Goal: Task Accomplishment & Management: Manage account settings

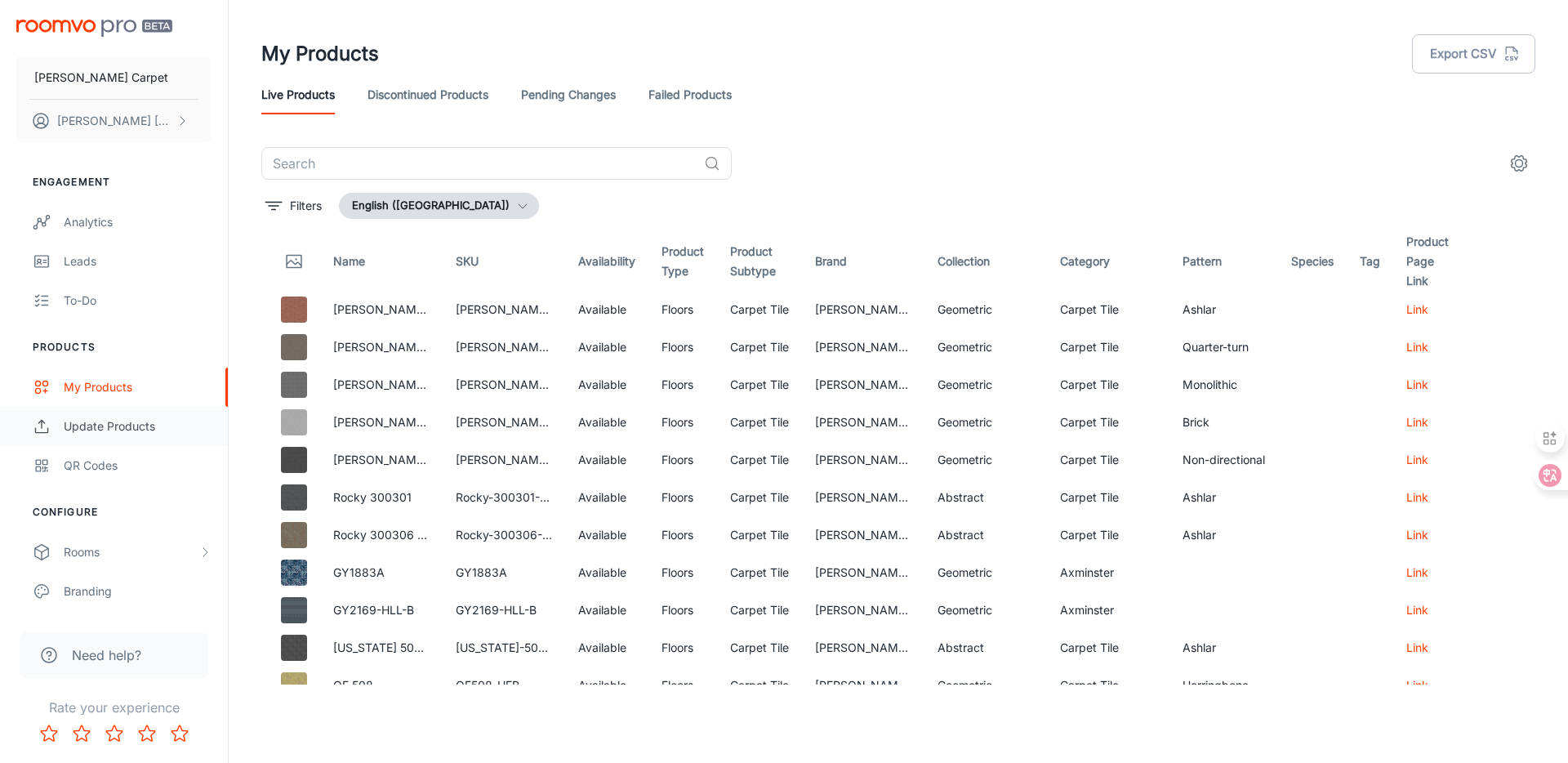
click at [147, 414] on link "Update Products" at bounding box center [113, 427] width 228 height 40
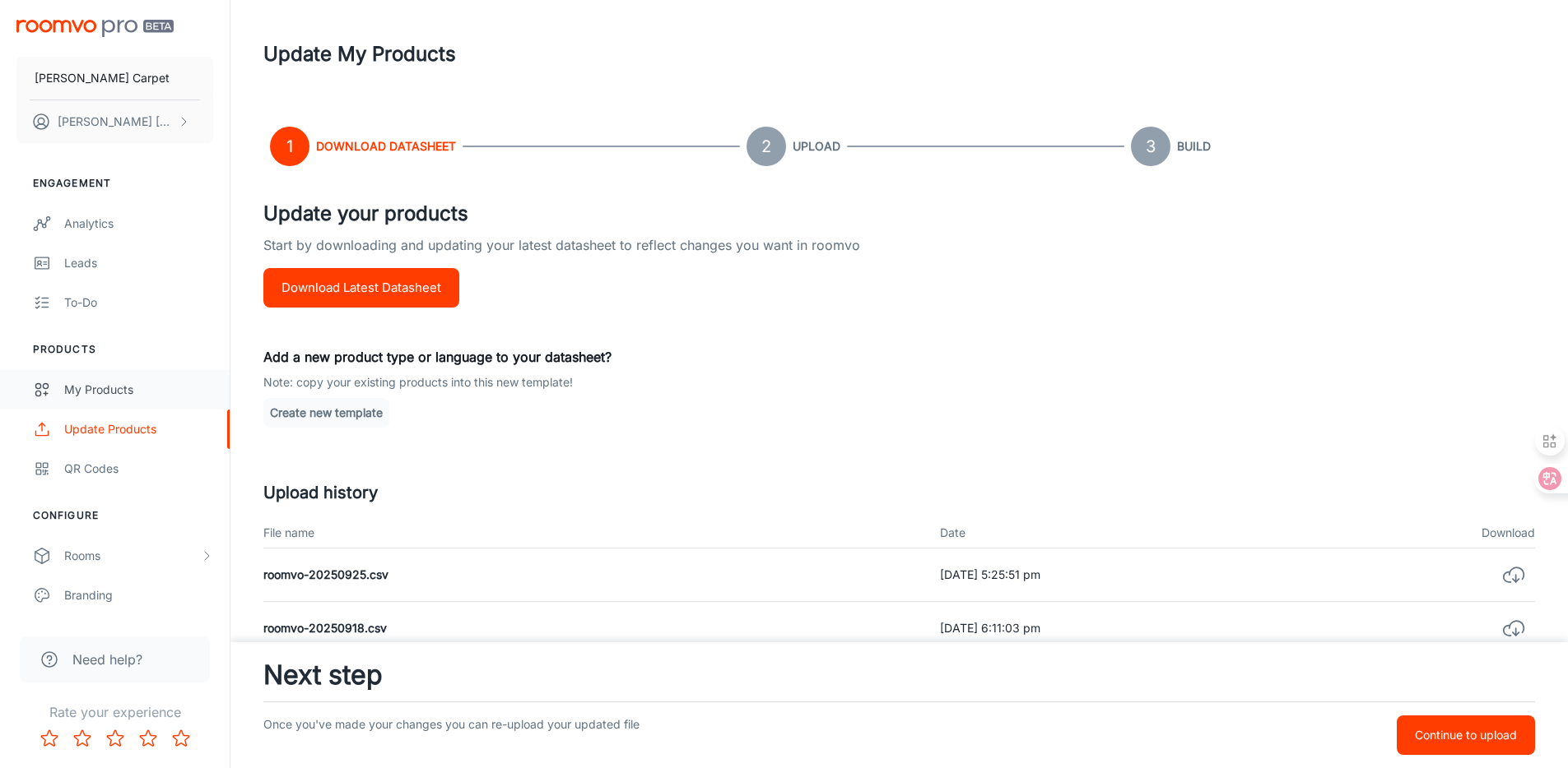
click at [135, 384] on div "My Products" at bounding box center [139, 390] width 149 height 18
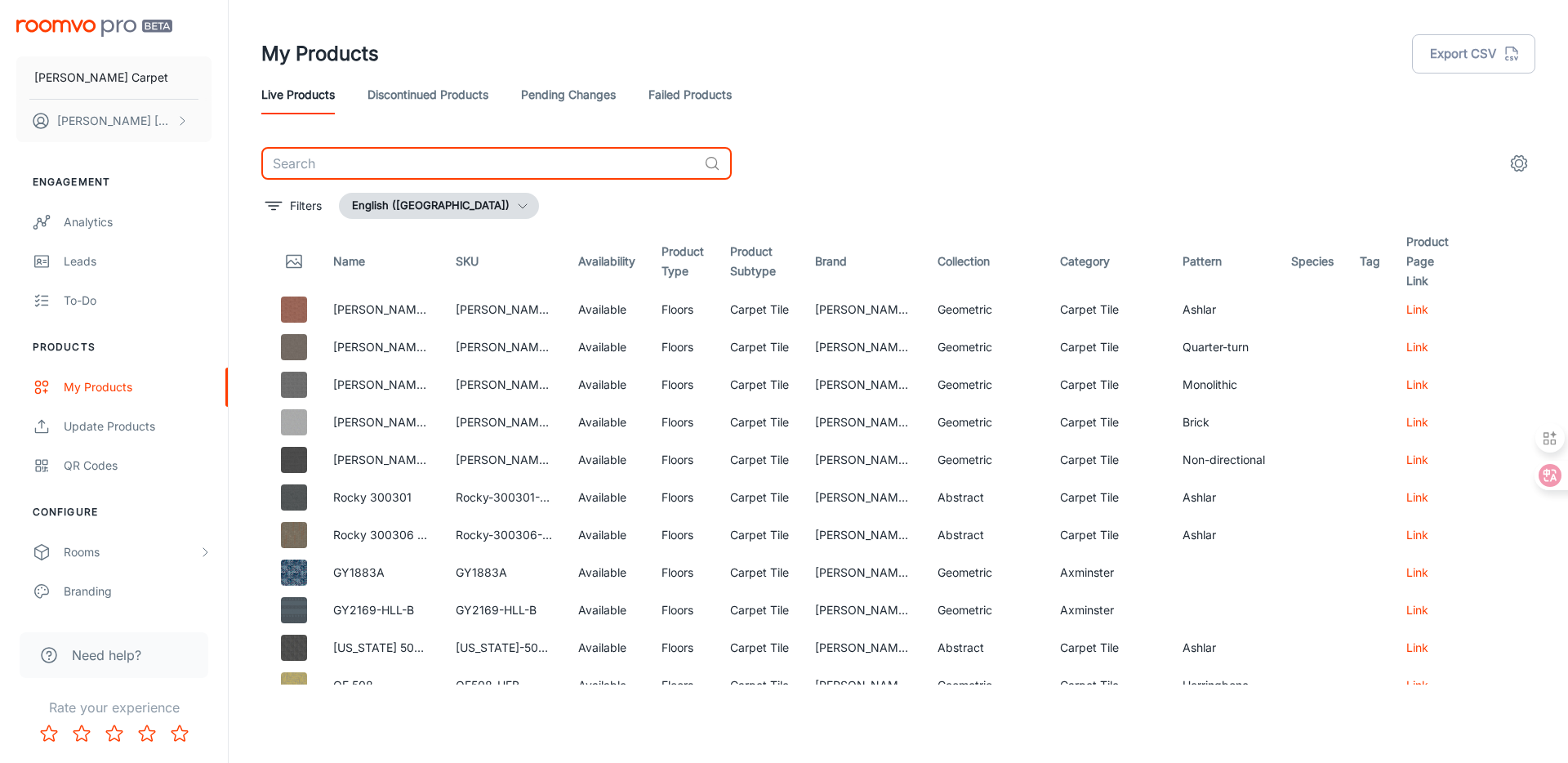
click at [381, 157] on input "text" at bounding box center [479, 163] width 436 height 33
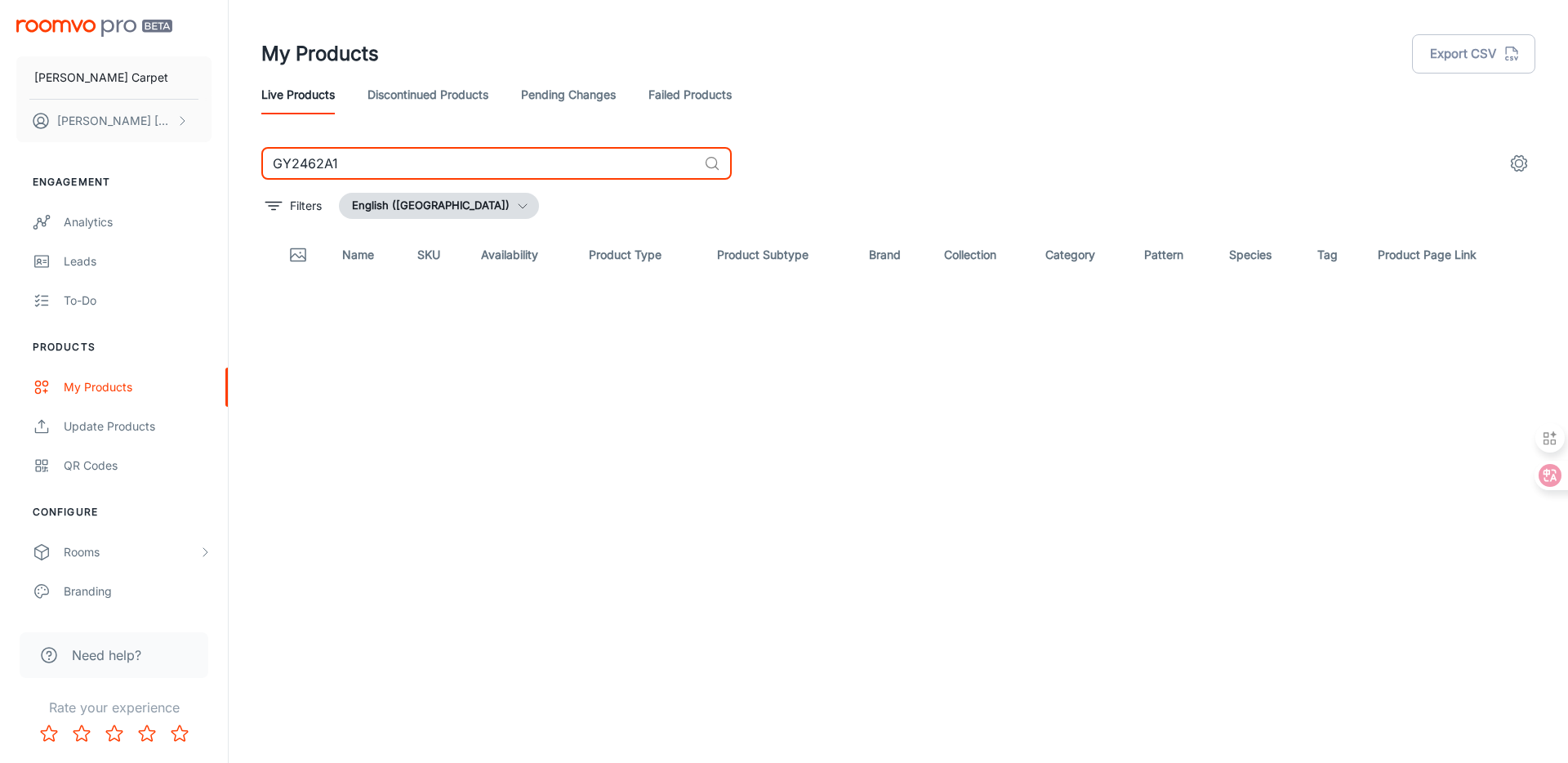
type input "GY2462A1"
click at [616, 94] on link "Pending Changes" at bounding box center [568, 95] width 95 height 40
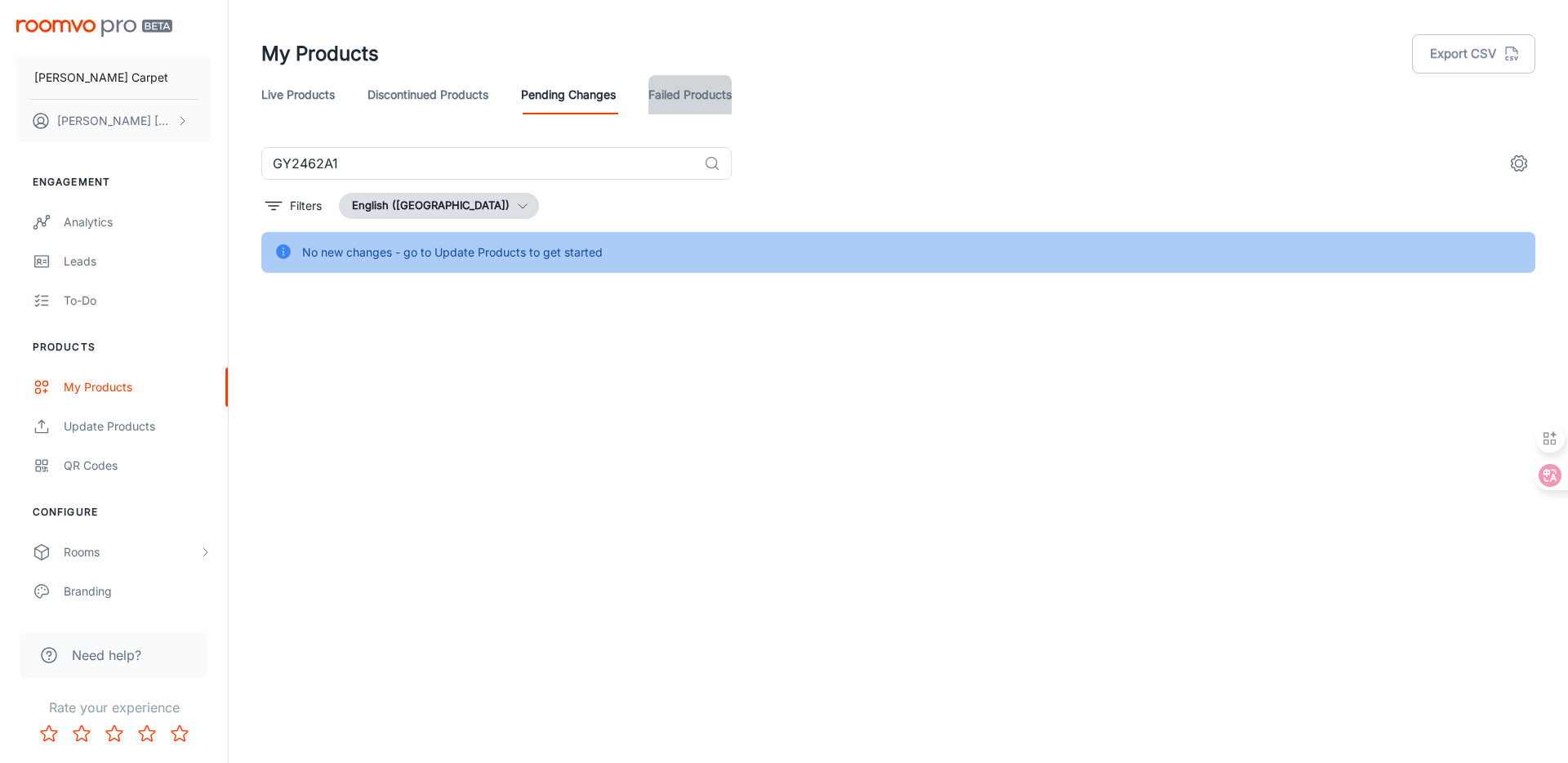
click at [663, 107] on link "Failed Products" at bounding box center [689, 95] width 83 height 40
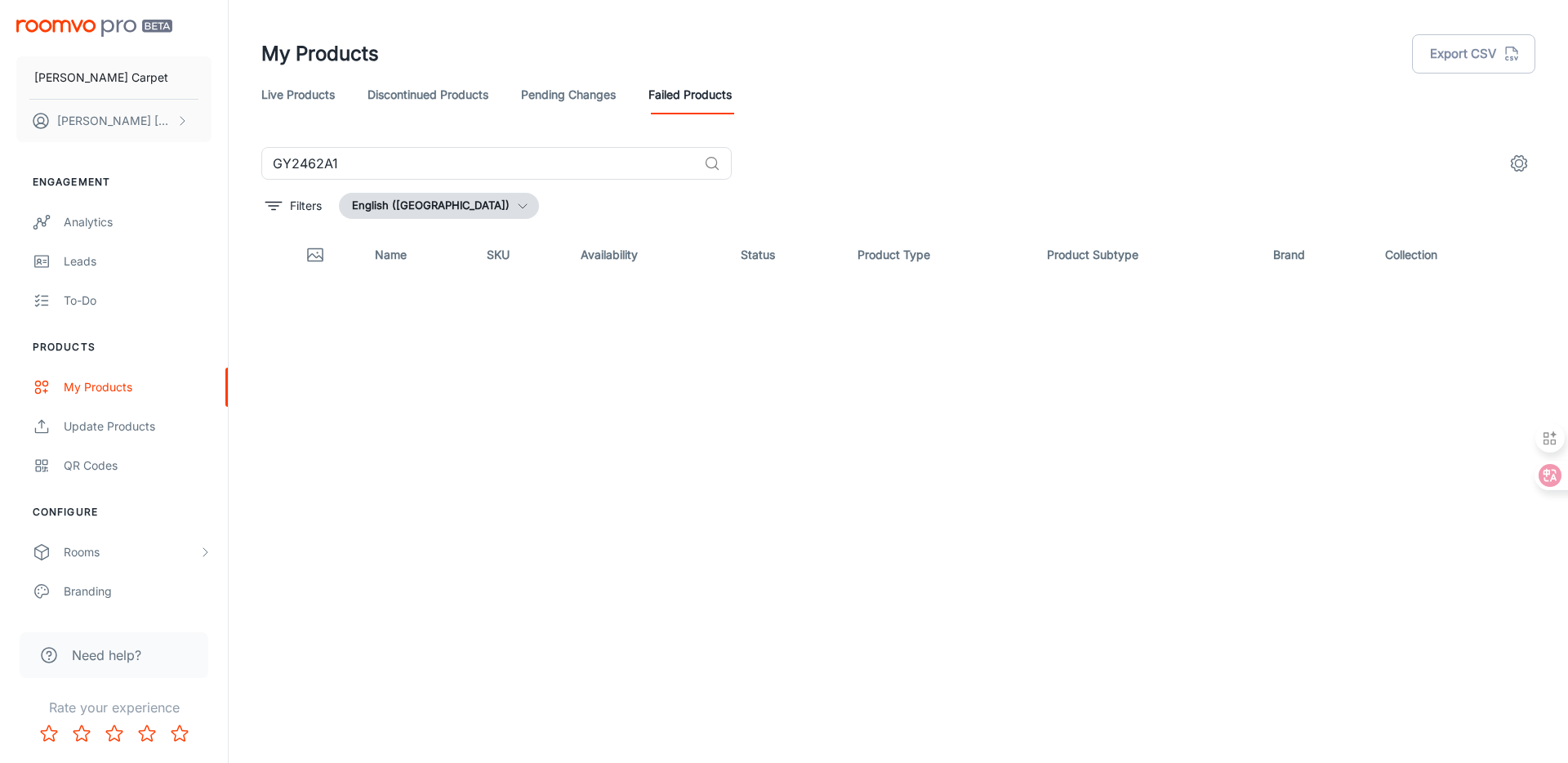
click at [498, 98] on div "Live Products Discontinued Products Pending Changes Failed Products" at bounding box center [898, 95] width 1274 height 40
click at [536, 94] on link "Pending Changes" at bounding box center [568, 95] width 95 height 40
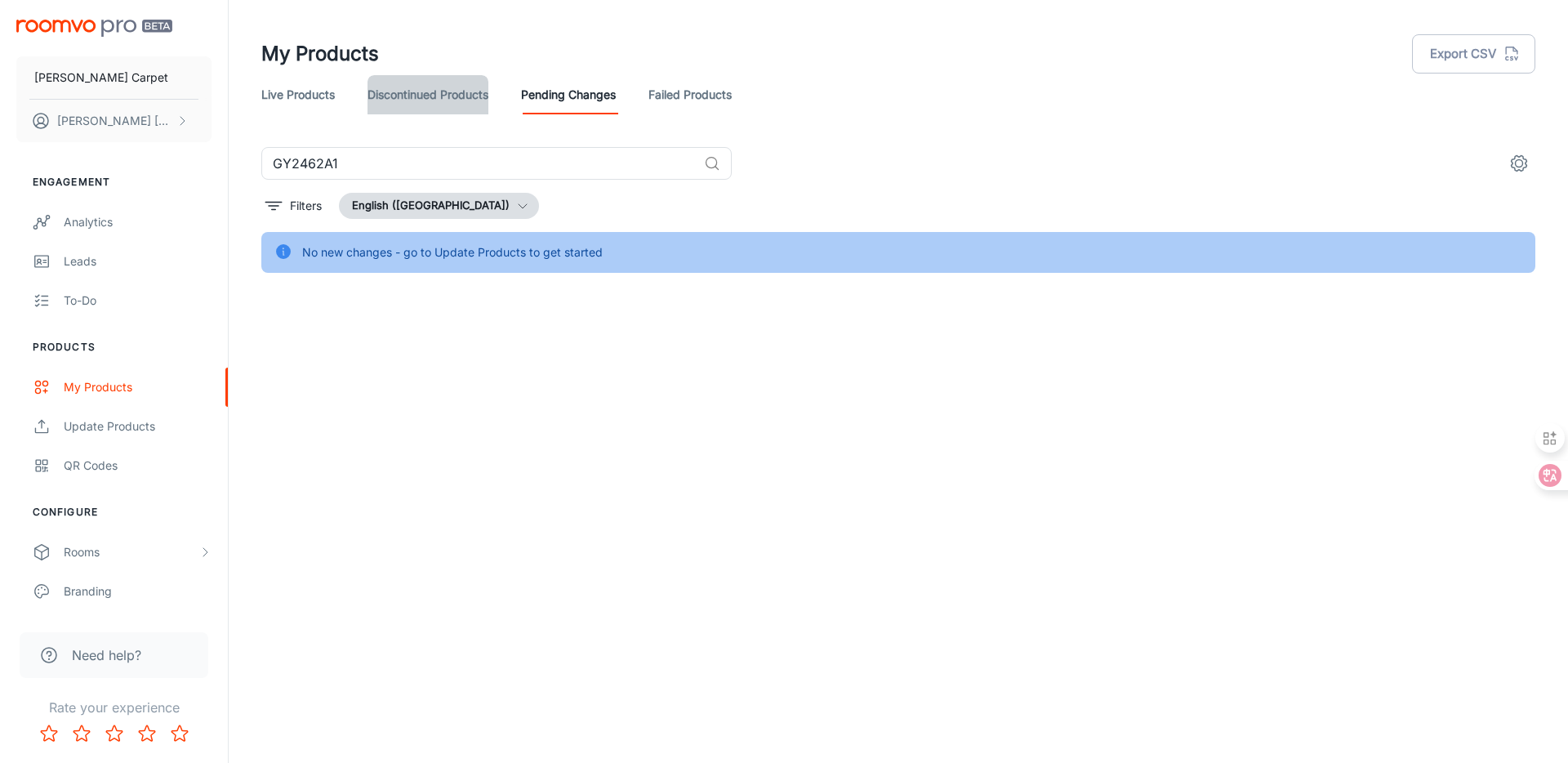
click at [423, 88] on link "Discontinued Products" at bounding box center [428, 95] width 121 height 40
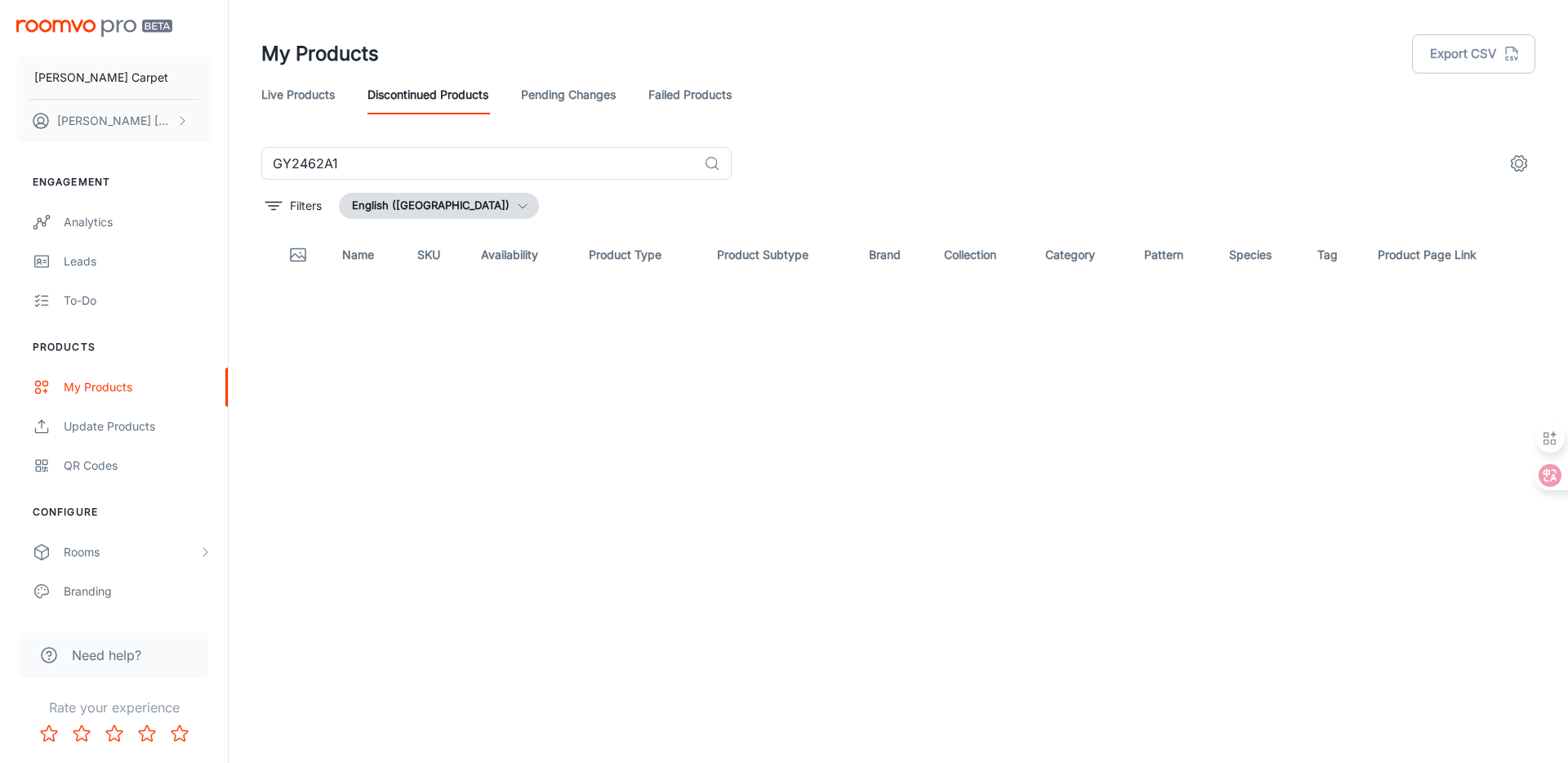
click at [278, 88] on link "Live Products" at bounding box center [298, 95] width 74 height 40
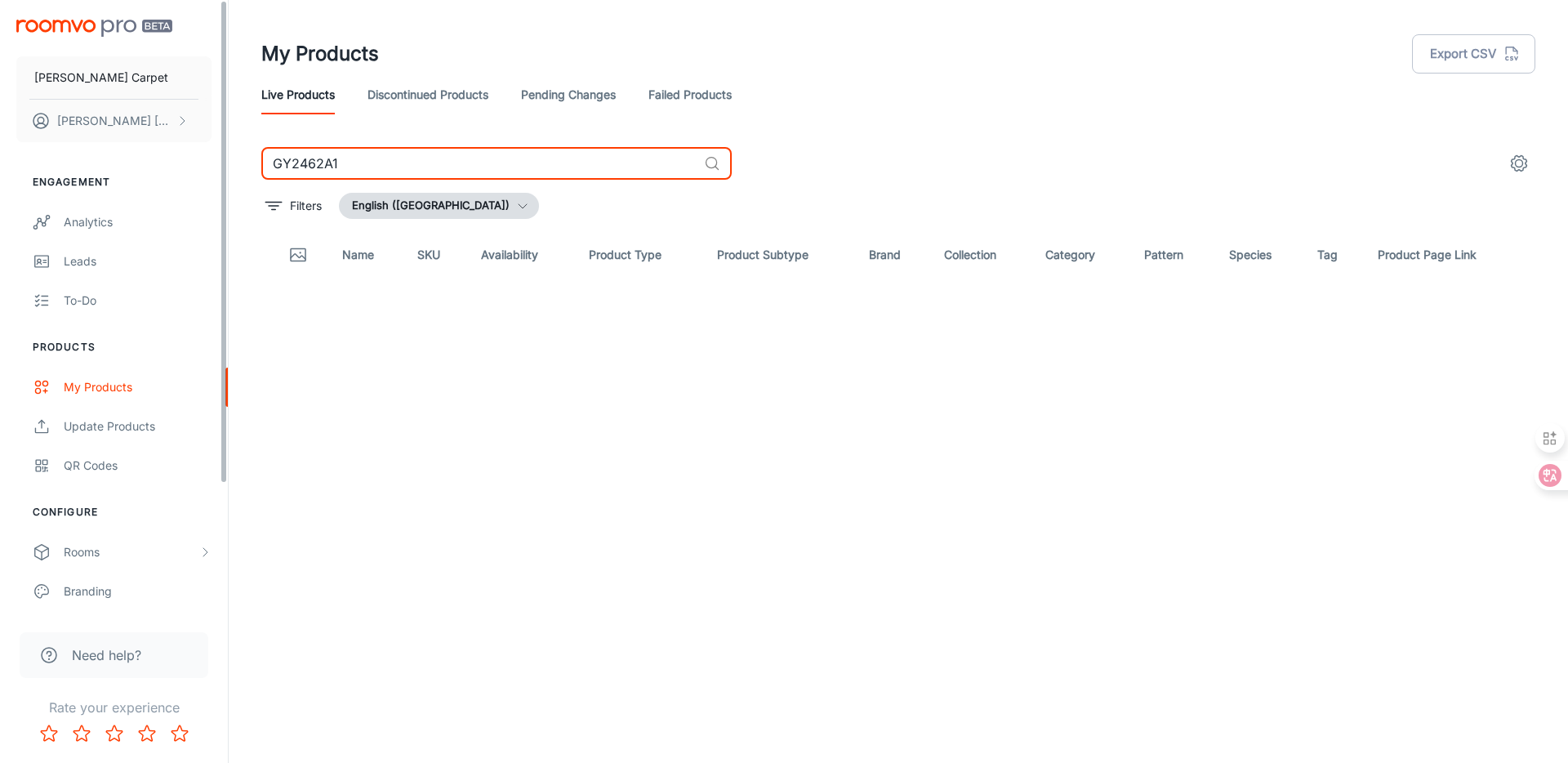
drag, startPoint x: 548, startPoint y: 159, endPoint x: 10, endPoint y: 108, distance: 540.4
click at [10, 108] on div "[PERSON_NAME] Carpet [PERSON_NAME] Engagement Analytics Leads To-do Products My…" at bounding box center [784, 375] width 1568 height 750
click at [911, 140] on div "[PERSON_NAME] Carpet [PERSON_NAME] Engagement Analytics Leads To-do Products My…" at bounding box center [784, 375] width 1568 height 750
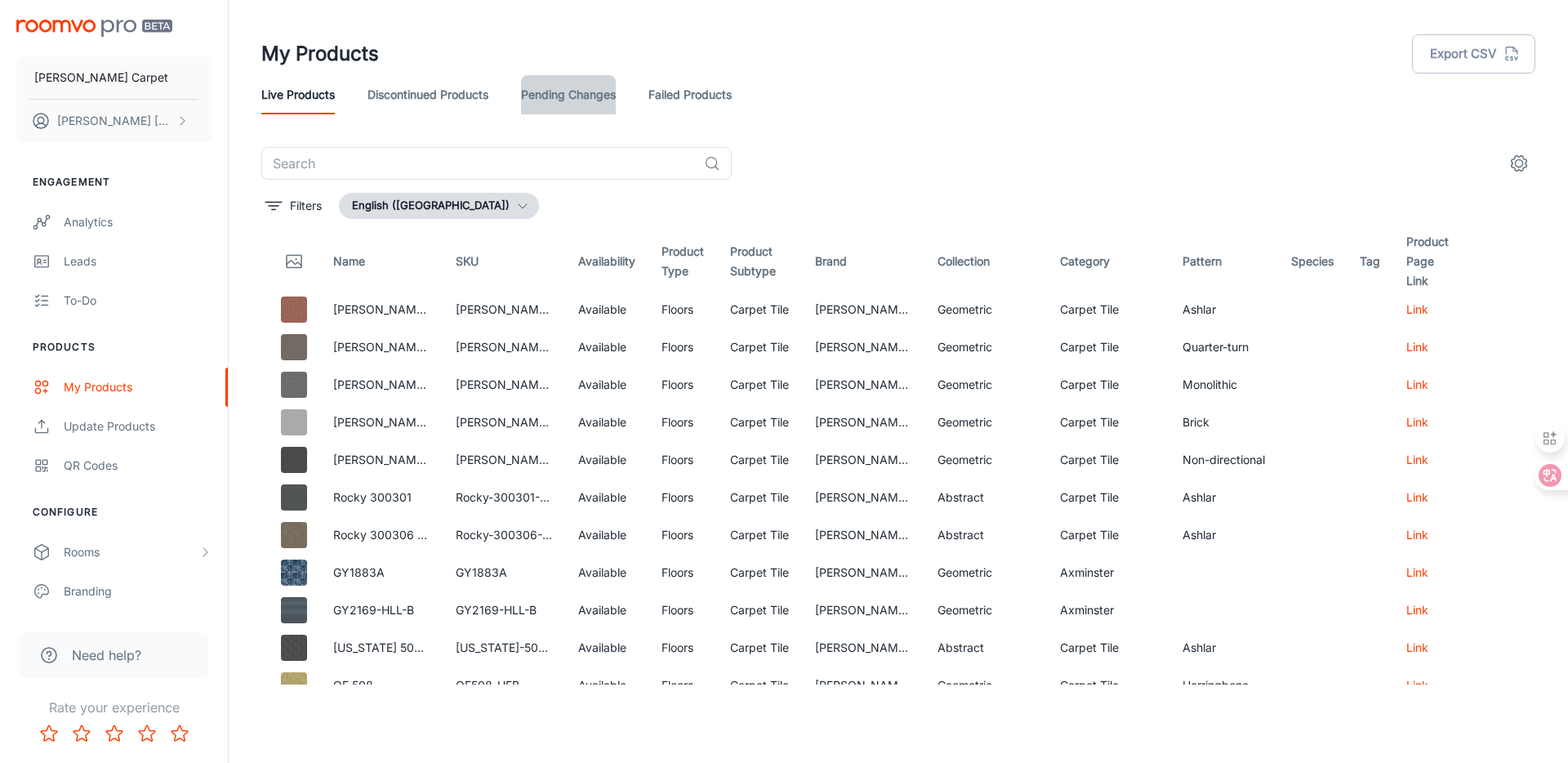
click at [575, 94] on link "Pending Changes" at bounding box center [568, 95] width 95 height 40
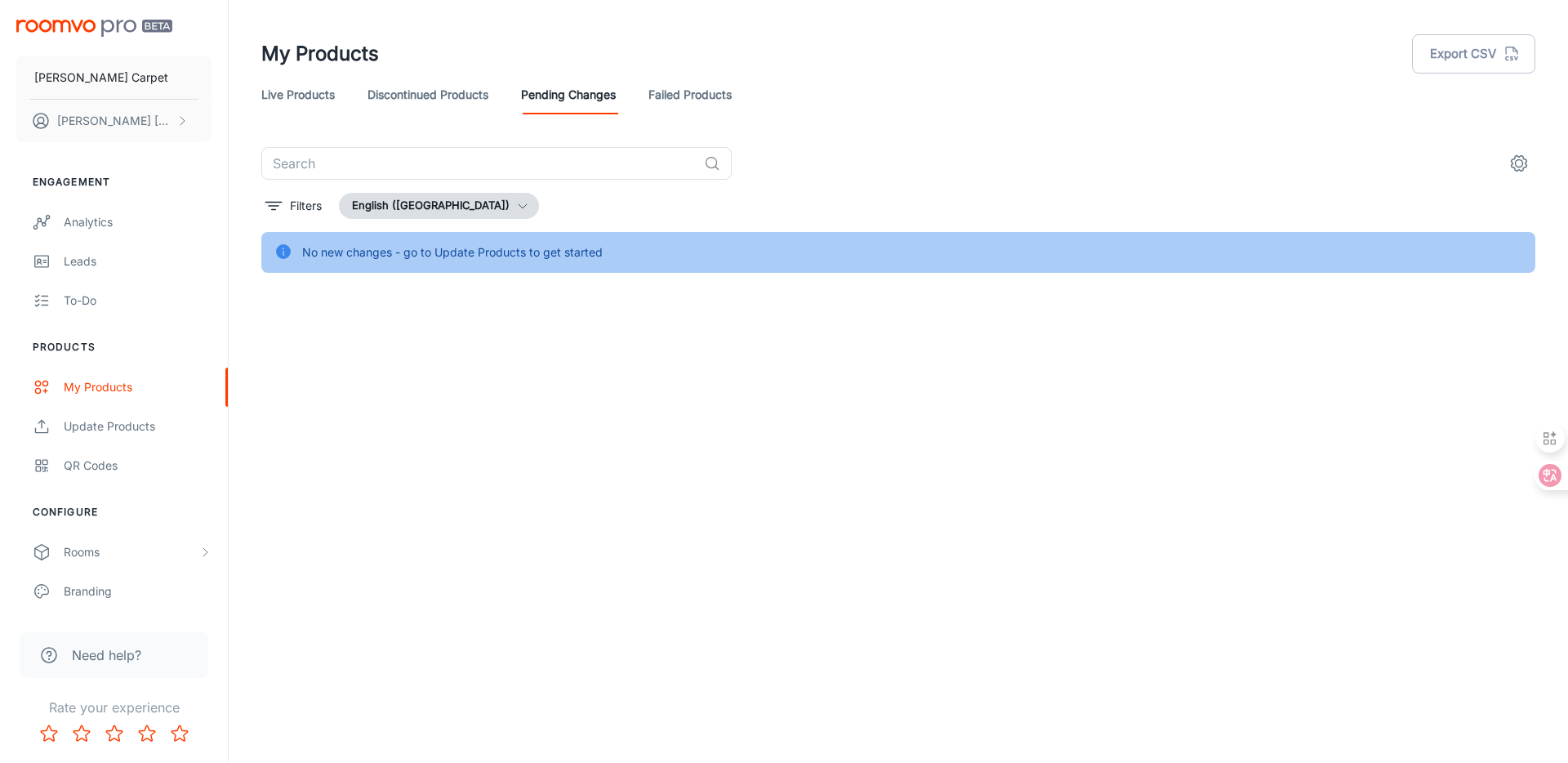
click at [681, 92] on link "Failed Products" at bounding box center [689, 95] width 83 height 40
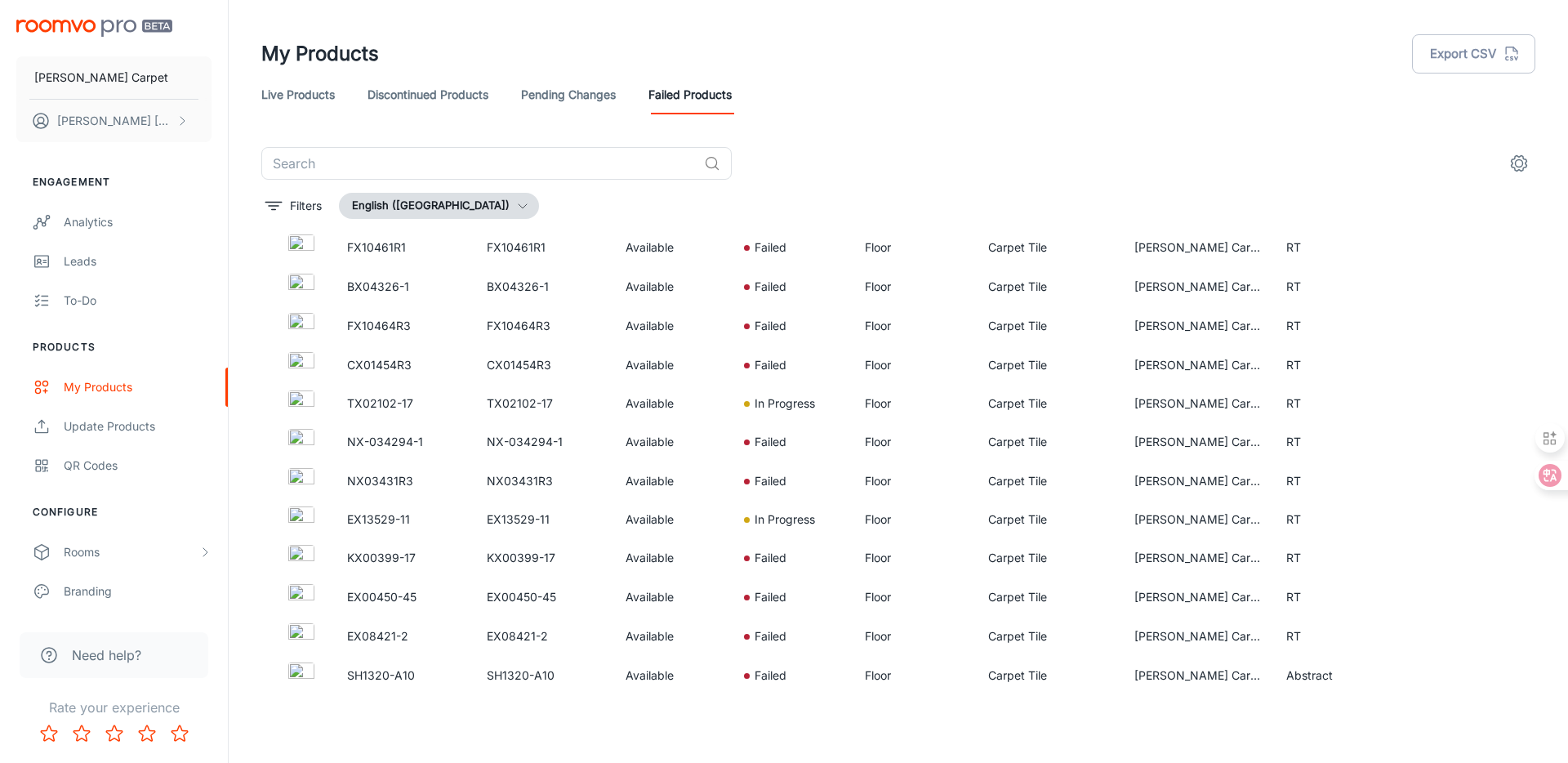
scroll to position [1966, 0]
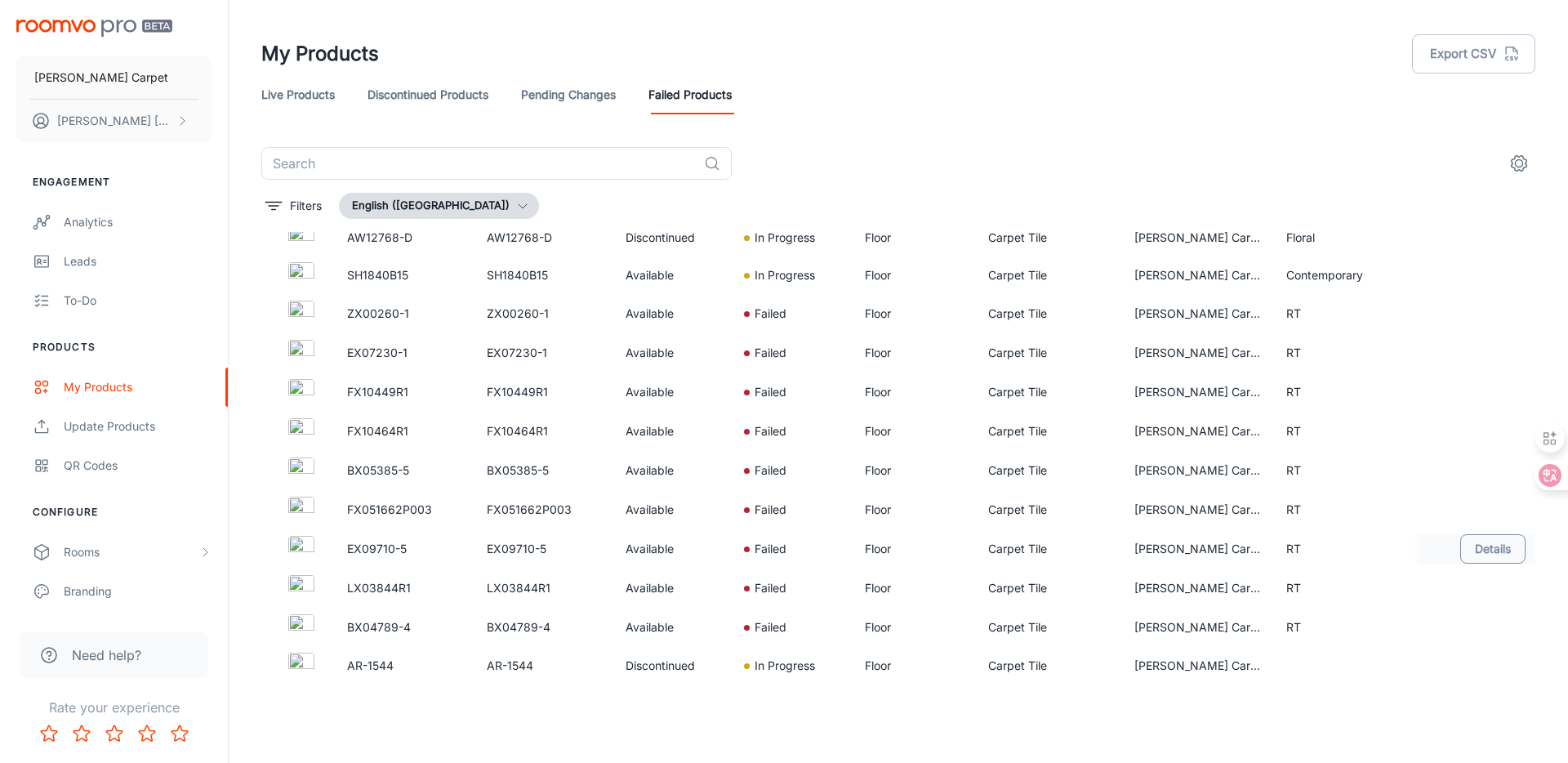
click at [1481, 551] on button "Details" at bounding box center [1493, 549] width 65 height 29
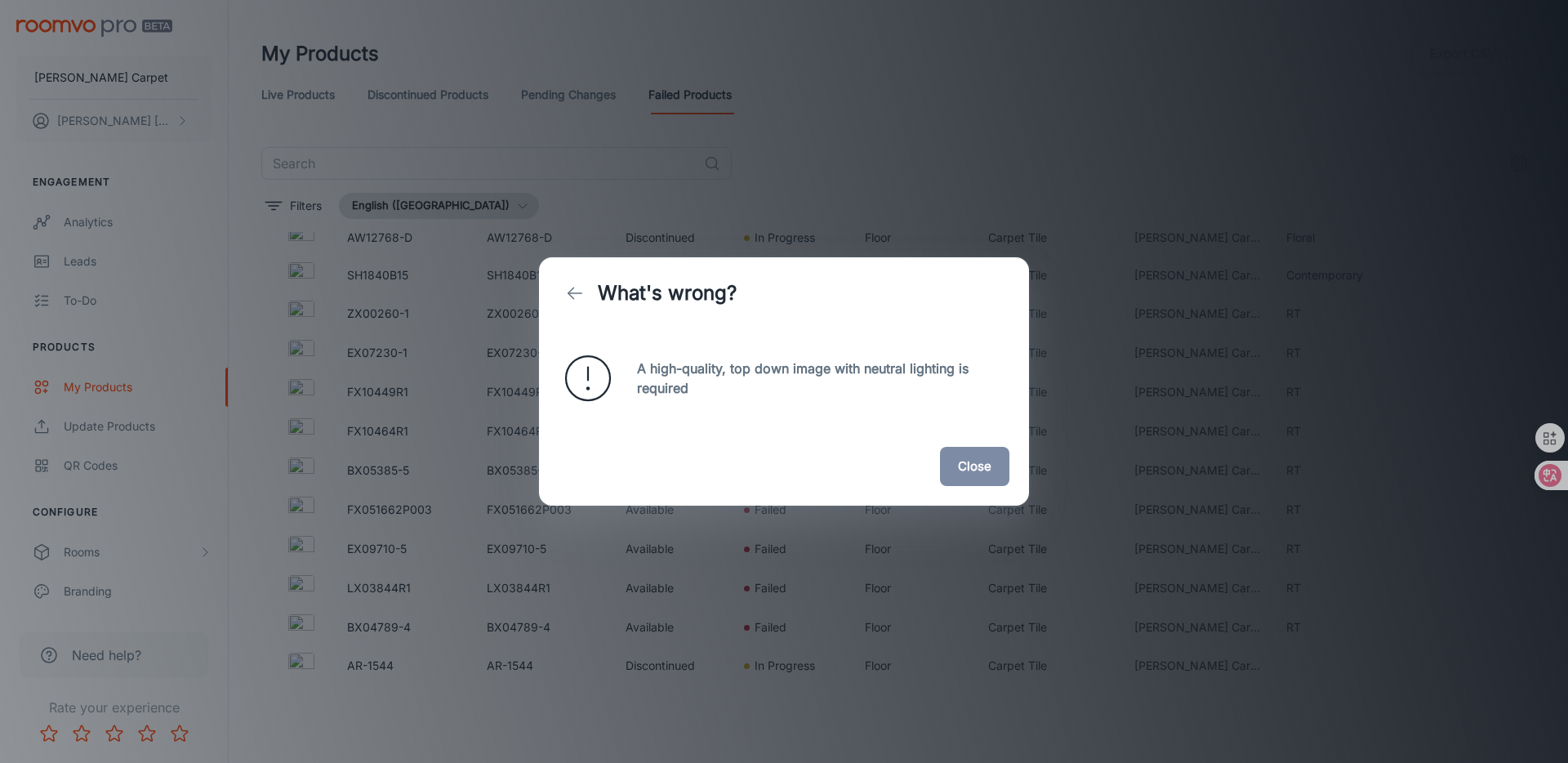
click at [991, 474] on button "Close" at bounding box center [975, 467] width 70 height 40
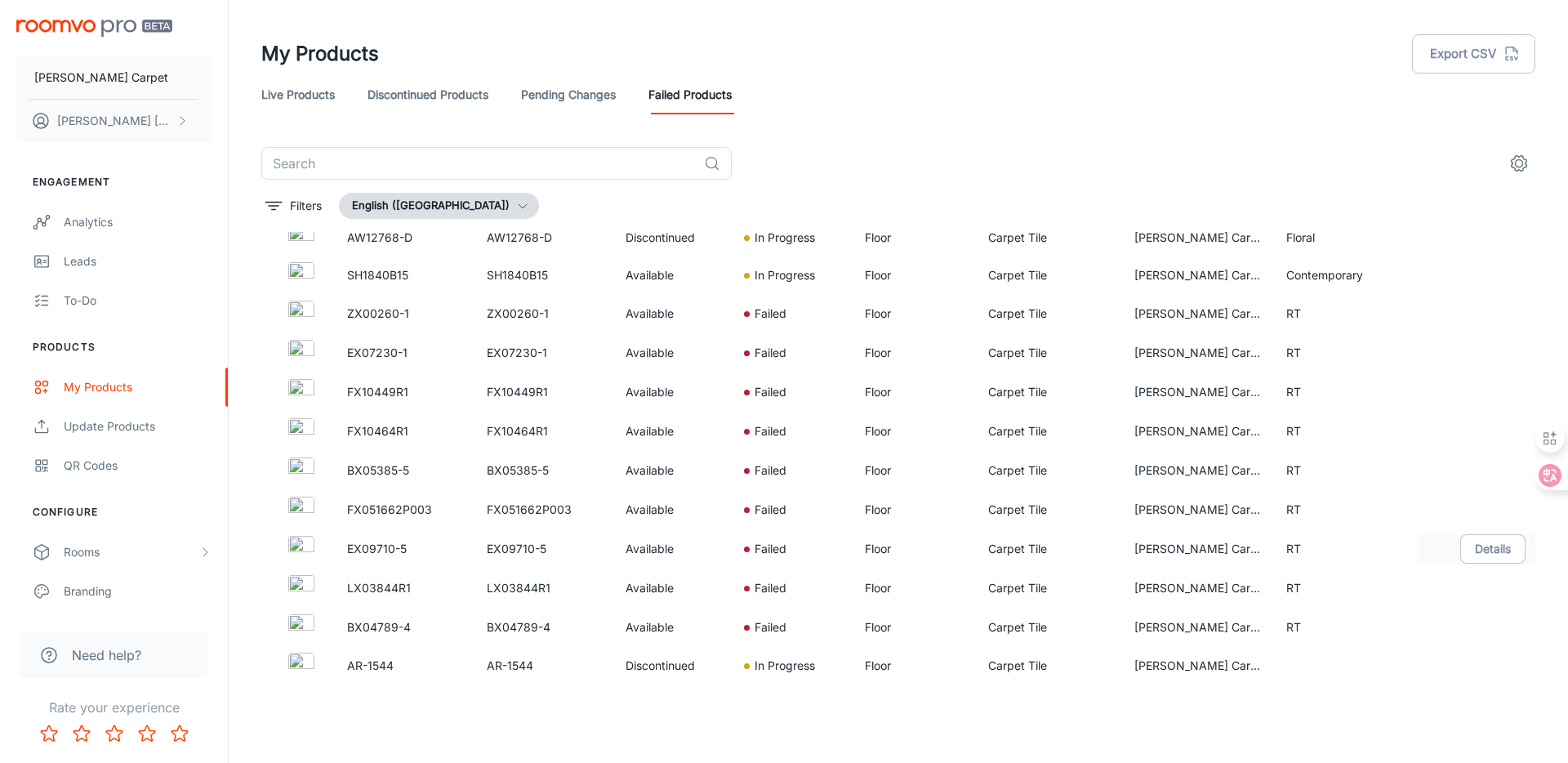
click at [304, 549] on img at bounding box center [301, 549] width 26 height 26
click at [297, 550] on img at bounding box center [301, 549] width 26 height 26
click at [288, 501] on img at bounding box center [301, 510] width 26 height 26
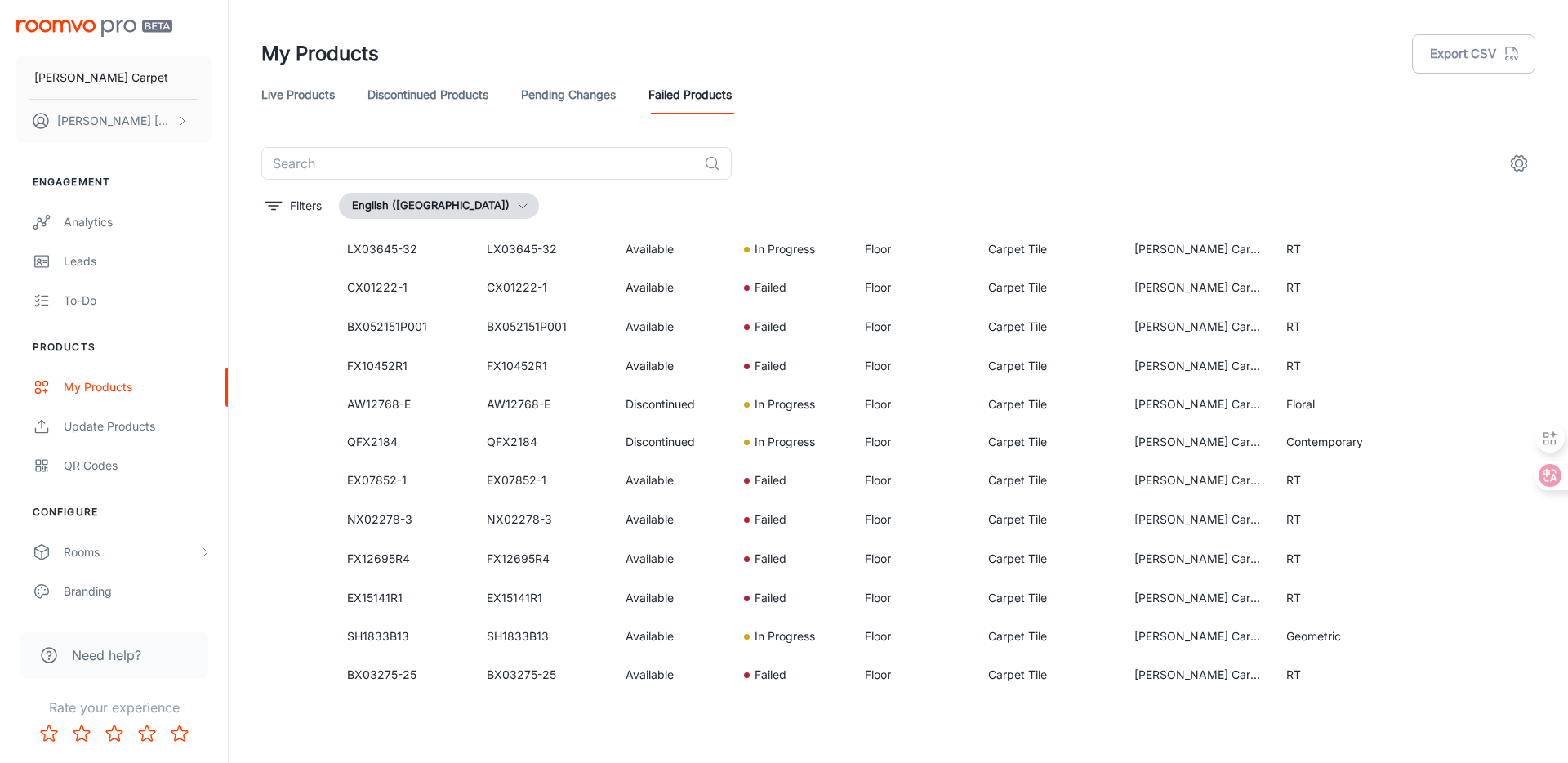
scroll to position [0, 0]
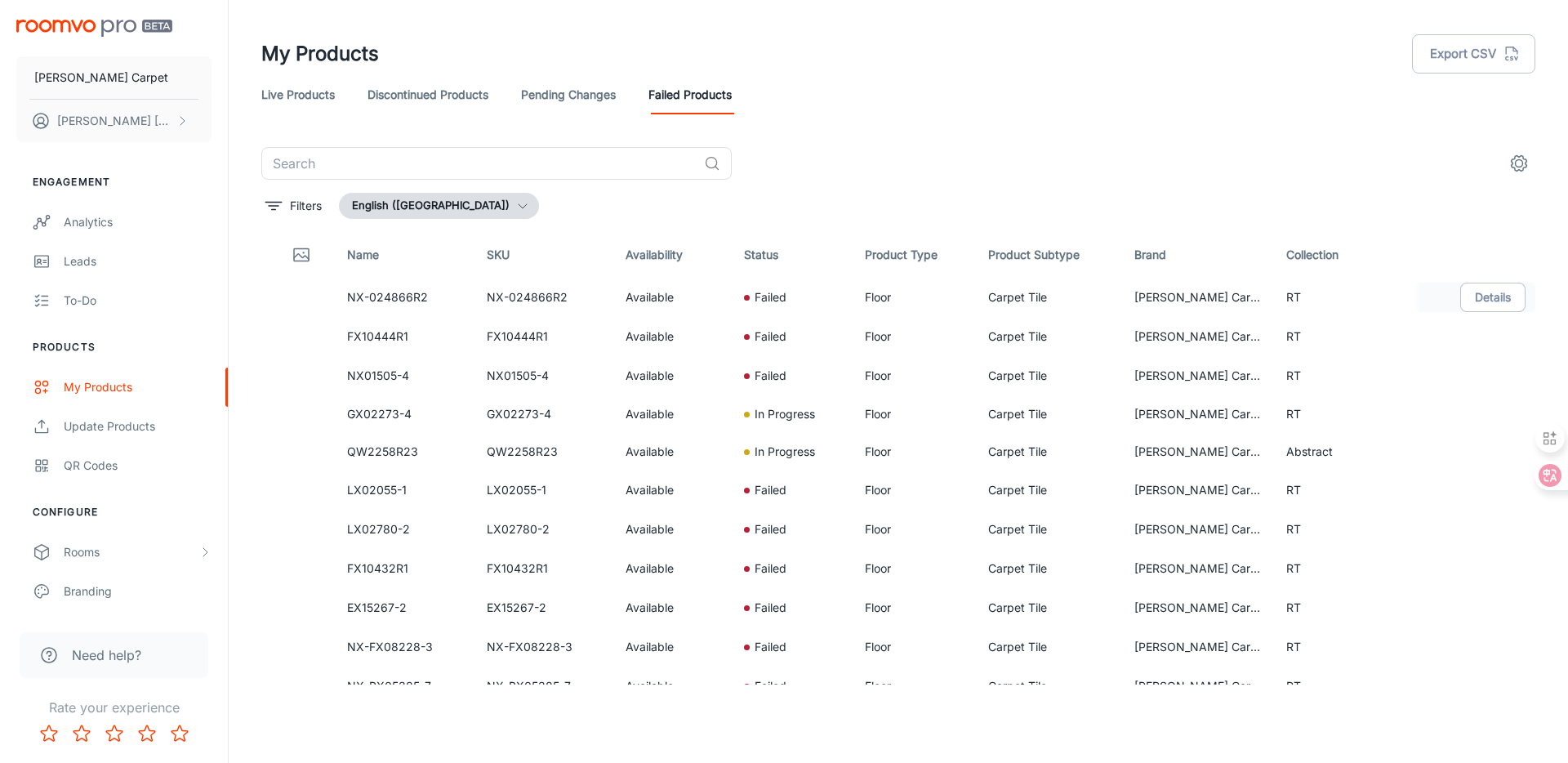
click at [305, 297] on img at bounding box center [301, 298] width 26 height 26
click at [1488, 292] on button "Details" at bounding box center [1493, 298] width 65 height 29
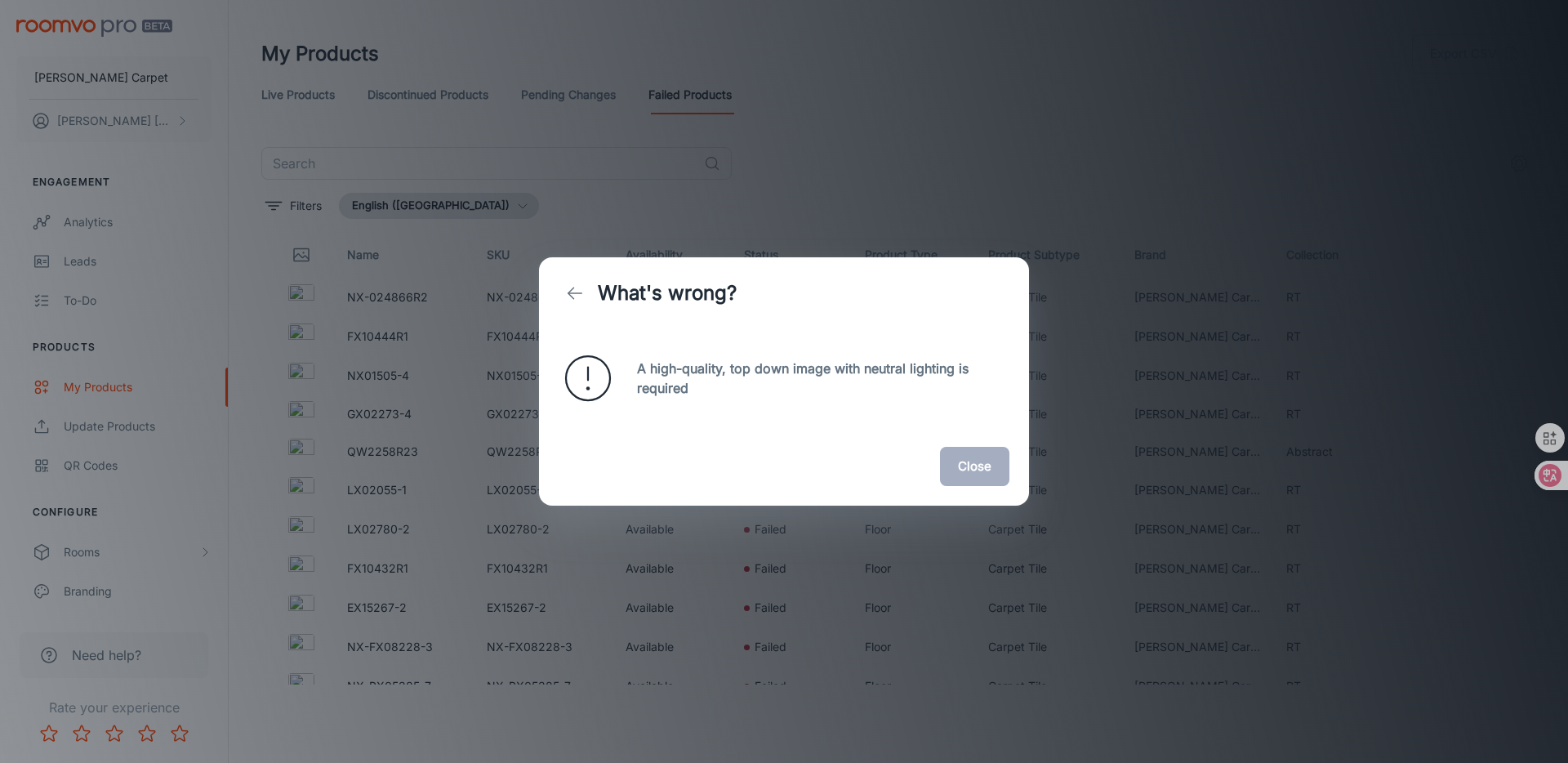
click at [977, 480] on button "Close" at bounding box center [975, 467] width 70 height 40
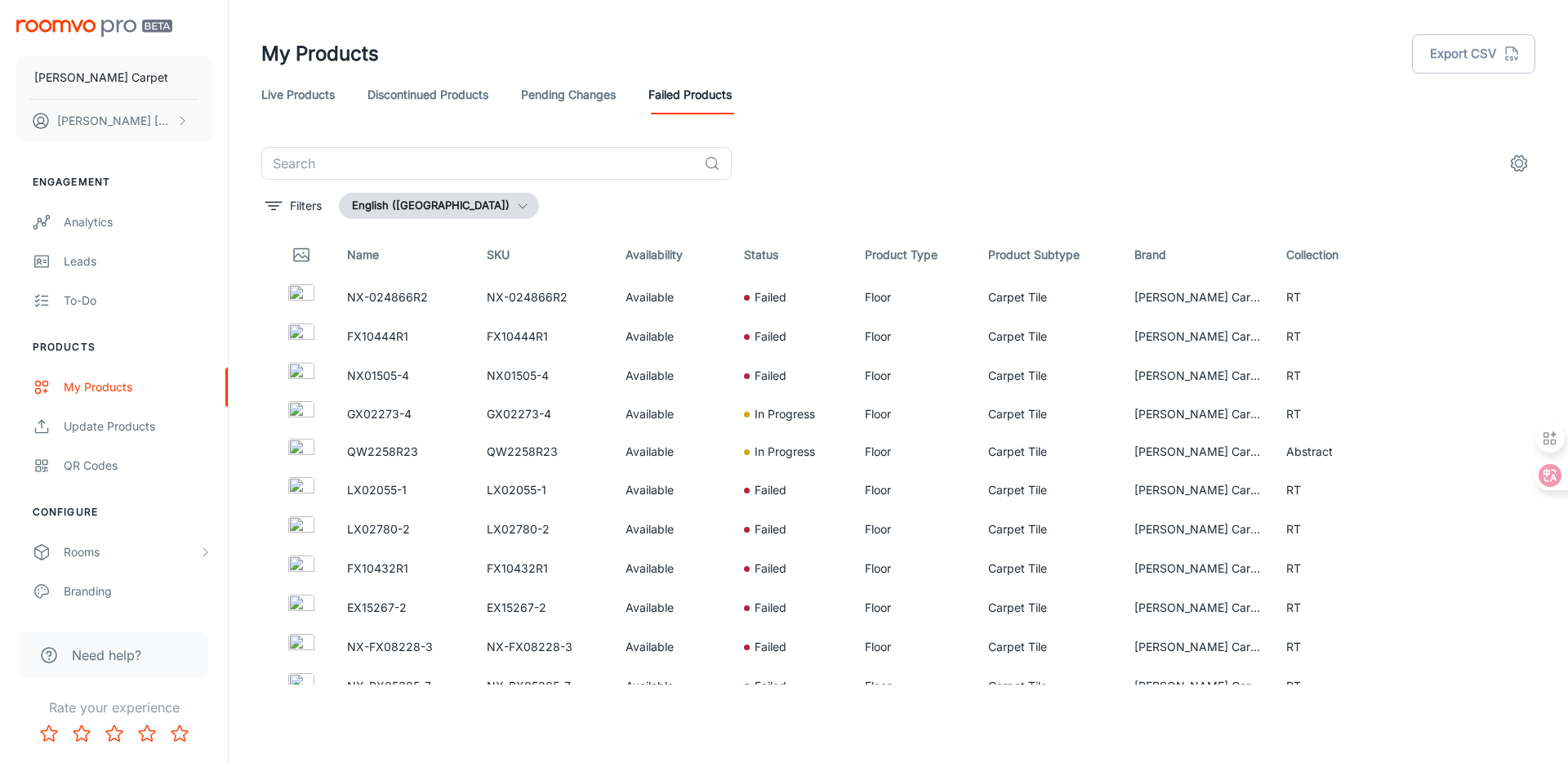
click at [285, 95] on link "Live Products" at bounding box center [298, 95] width 74 height 40
